Goal: Task Accomplishment & Management: Complete application form

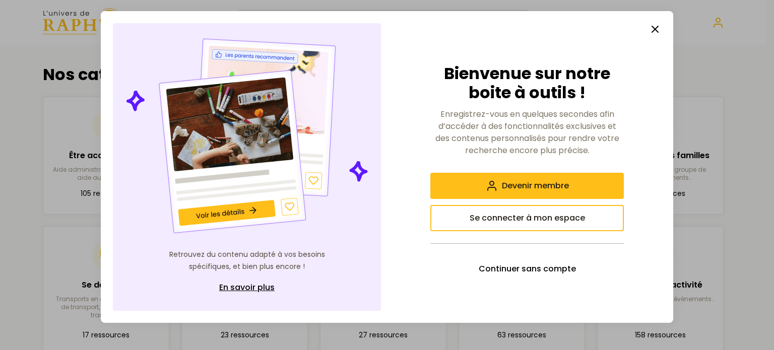
click at [654, 27] on icon "button" at bounding box center [655, 29] width 12 height 12
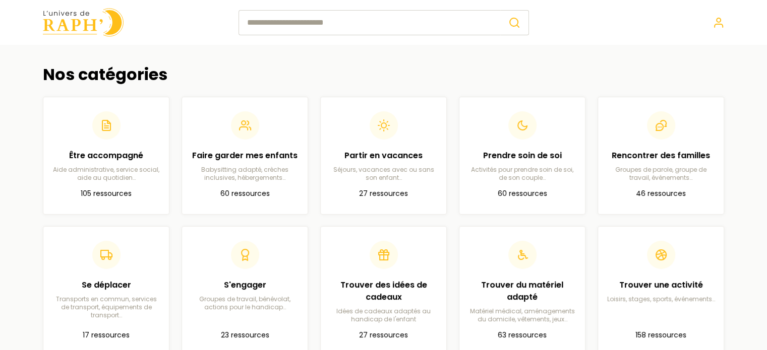
click at [710, 23] on nav at bounding box center [684, 23] width 81 height 12
click at [722, 24] on icon at bounding box center [718, 23] width 12 height 12
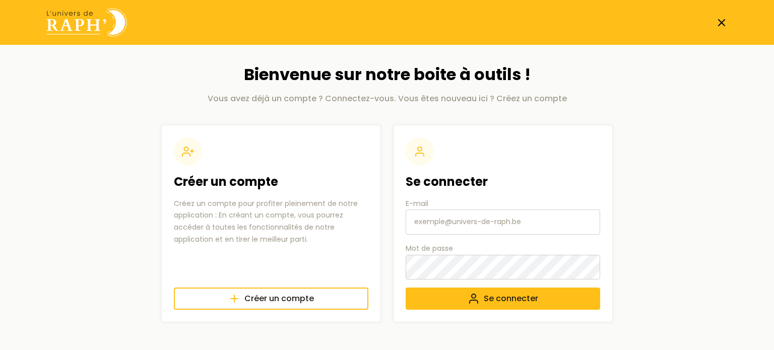
click at [494, 223] on input "E-mail" at bounding box center [503, 222] width 195 height 25
type input "[EMAIL_ADDRESS][DOMAIN_NAME]"
click at [406, 288] on button "Se connecter" at bounding box center [503, 299] width 195 height 22
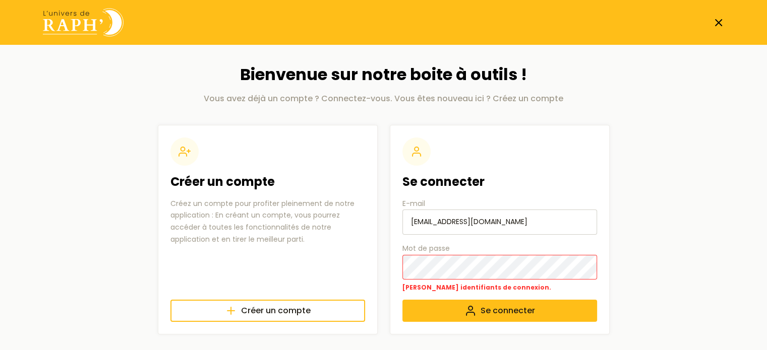
click at [402, 300] on button "Se connecter" at bounding box center [499, 311] width 195 height 22
click at [466, 310] on icon "submit" at bounding box center [470, 311] width 12 height 12
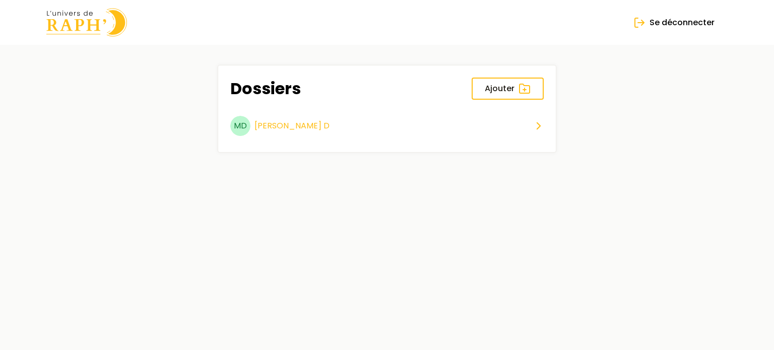
click at [278, 122] on div "Marie D" at bounding box center [292, 126] width 75 height 12
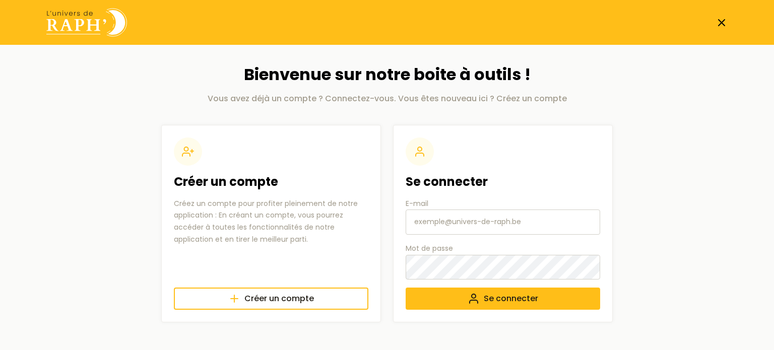
click at [460, 221] on input "E-mail" at bounding box center [503, 222] width 195 height 25
type input "[EMAIL_ADDRESS][DOMAIN_NAME]"
click at [406, 288] on button "Se connecter" at bounding box center [503, 299] width 195 height 22
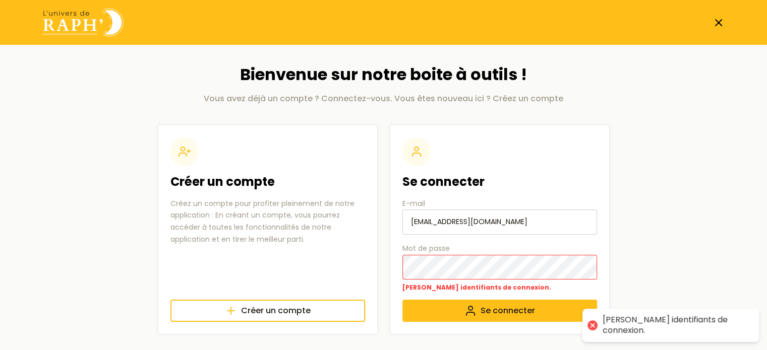
click at [598, 330] on div at bounding box center [592, 326] width 14 height 14
click at [510, 312] on span "Se connecter" at bounding box center [507, 311] width 54 height 12
click at [501, 311] on span "Se connecter" at bounding box center [507, 311] width 54 height 12
click at [399, 268] on div "Se connecter E-mail aurore.vanschepdael@rixensart.be Mot de passe Mauvais ident…" at bounding box center [500, 230] width 220 height 210
click at [522, 316] on span "Se connecter" at bounding box center [507, 311] width 54 height 12
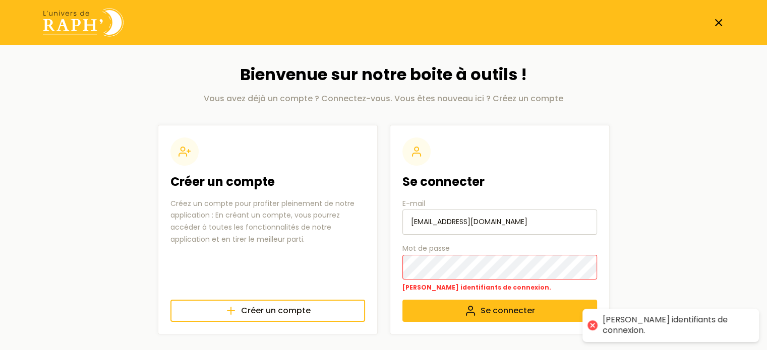
click at [720, 17] on icon at bounding box center [718, 23] width 12 height 12
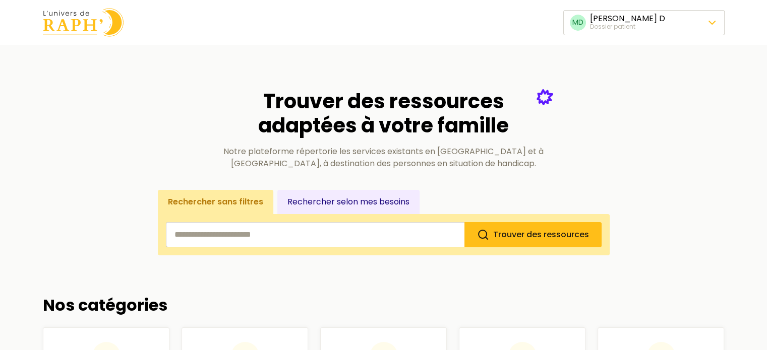
click at [71, 25] on img at bounding box center [83, 22] width 81 height 29
click at [80, 18] on img at bounding box center [83, 22] width 81 height 29
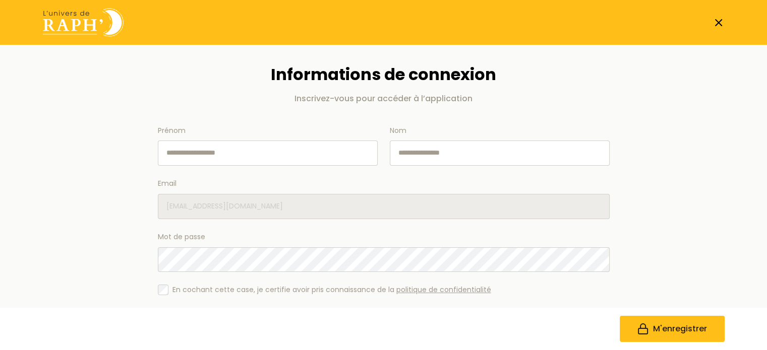
click at [718, 20] on icon at bounding box center [718, 23] width 12 height 12
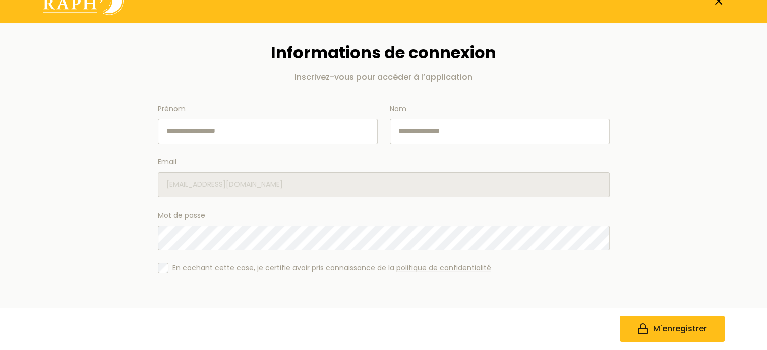
scroll to position [30, 0]
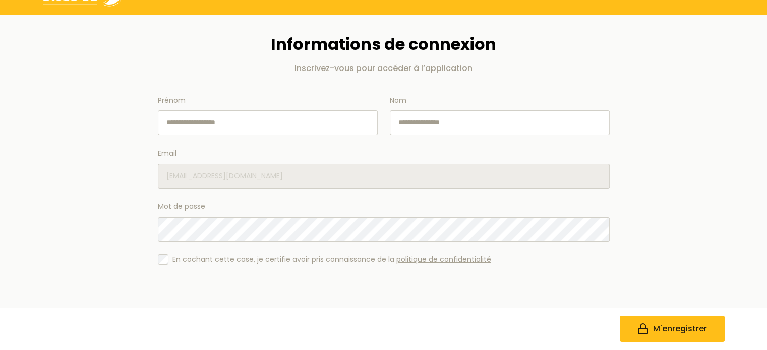
click at [259, 121] on input "Prénom" at bounding box center [268, 122] width 220 height 25
type input "******"
click at [431, 126] on input "Nom" at bounding box center [500, 122] width 220 height 25
type input "**********"
click at [699, 333] on span "M'enregistrer" at bounding box center [680, 329] width 54 height 12
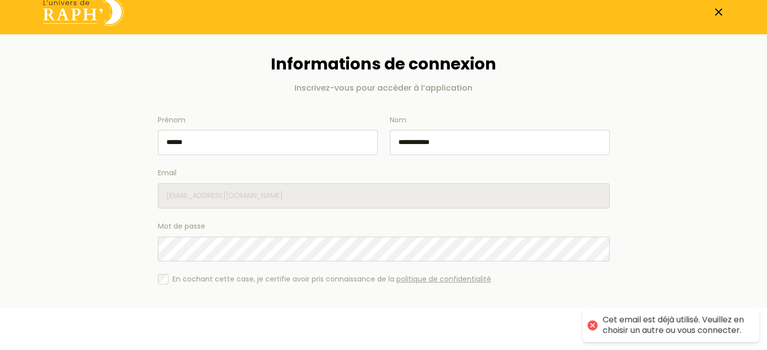
scroll to position [0, 0]
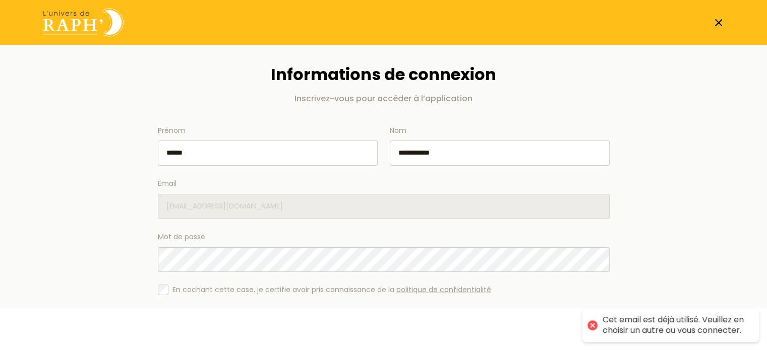
click at [720, 20] on line at bounding box center [718, 23] width 6 height 6
